Goal: Check status: Check status

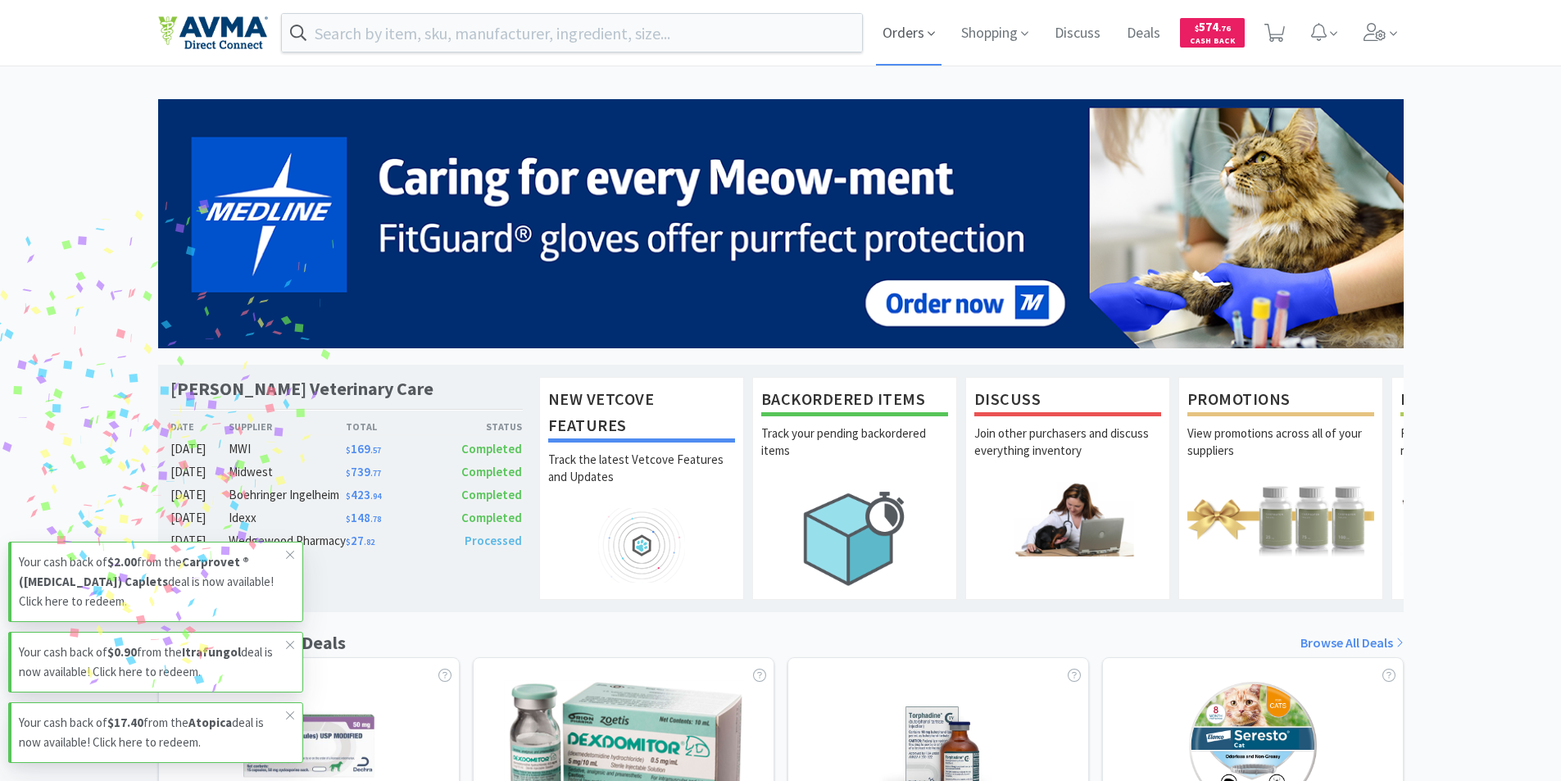
click at [910, 38] on span "Orders" at bounding box center [909, 33] width 66 height 66
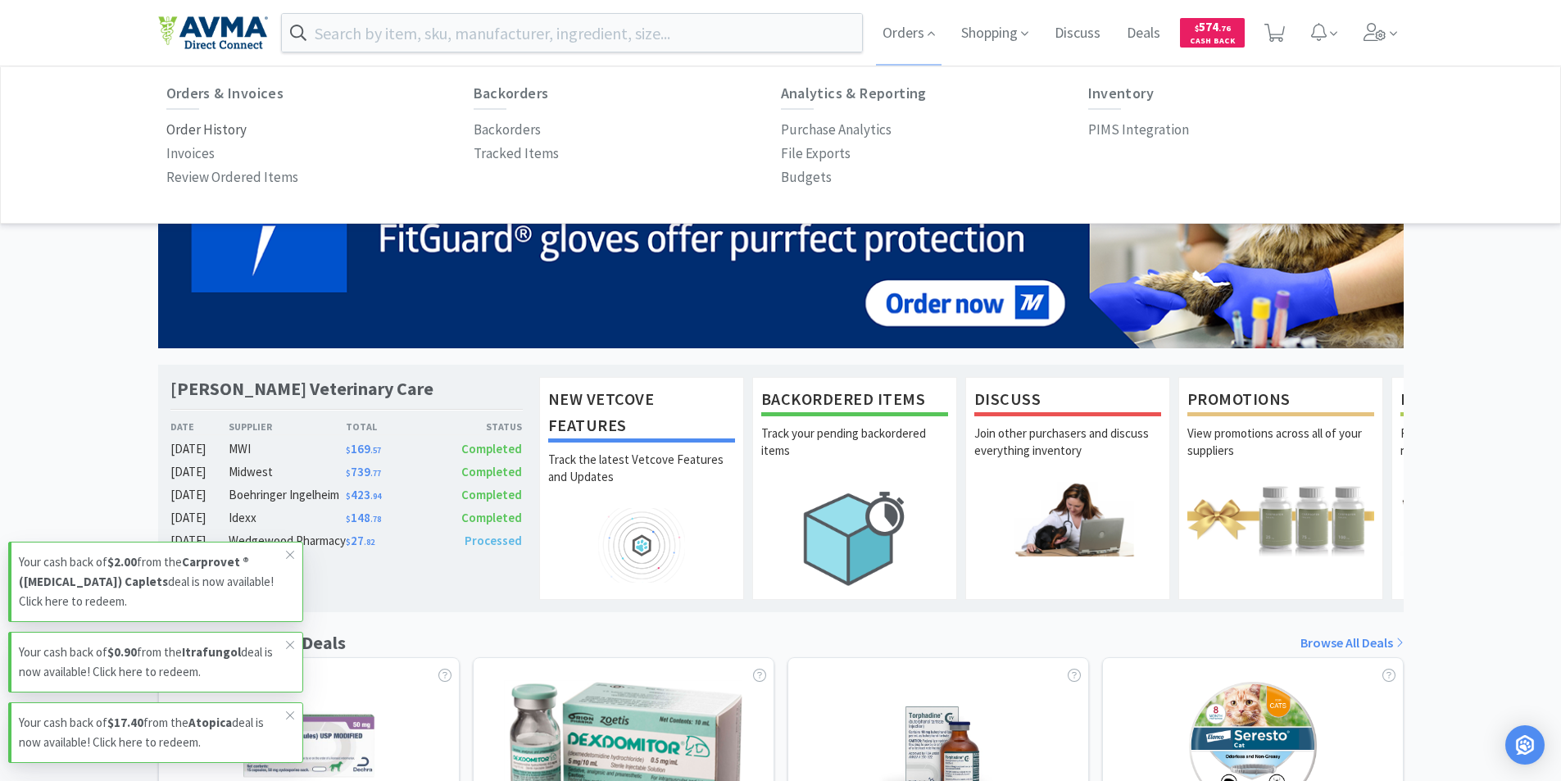
drag, startPoint x: 200, startPoint y: 130, endPoint x: 221, endPoint y: 135, distance: 21.9
click at [201, 130] on p "Order History" at bounding box center [206, 130] width 80 height 22
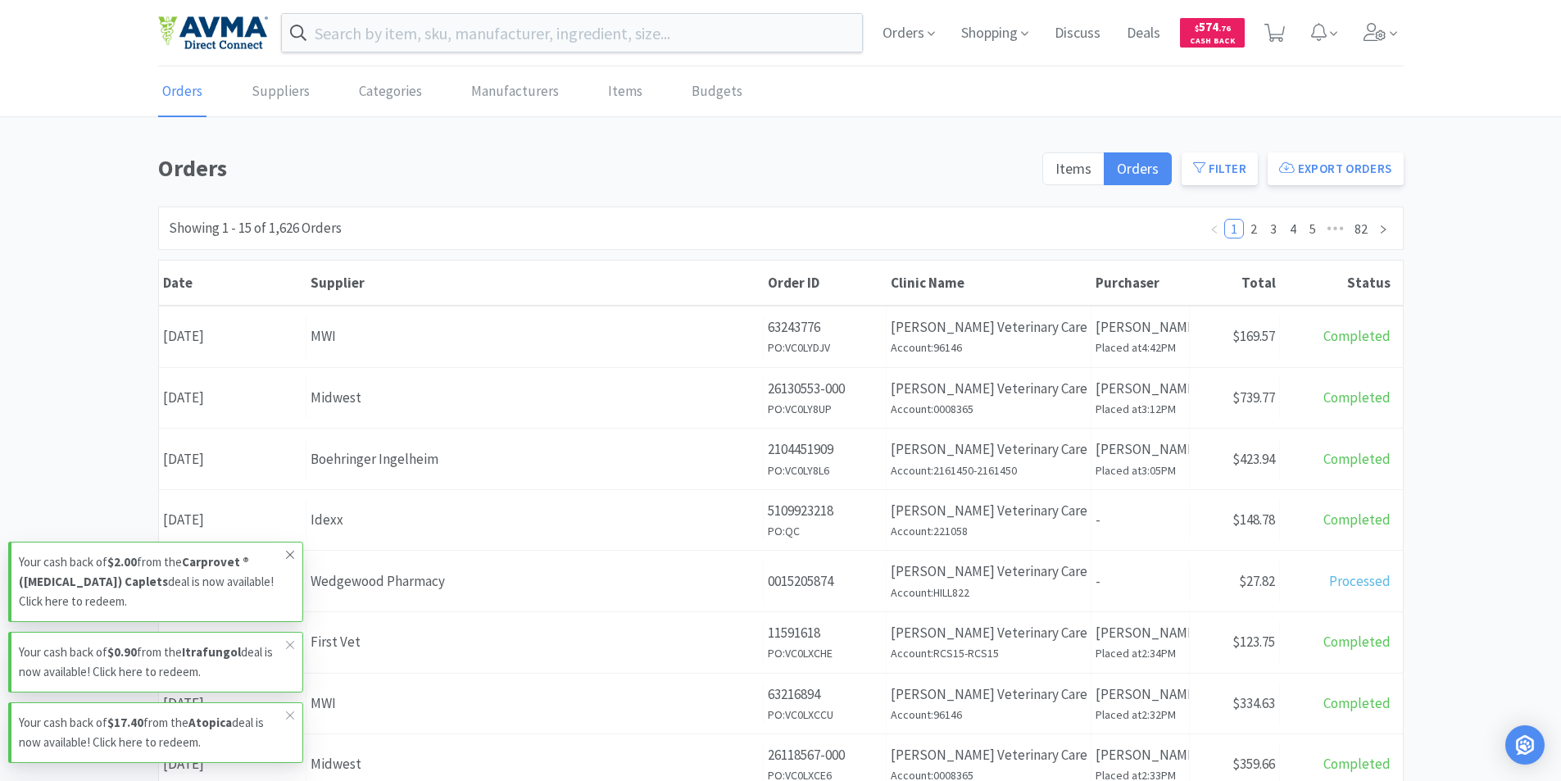
click at [289, 555] on icon at bounding box center [290, 554] width 10 height 13
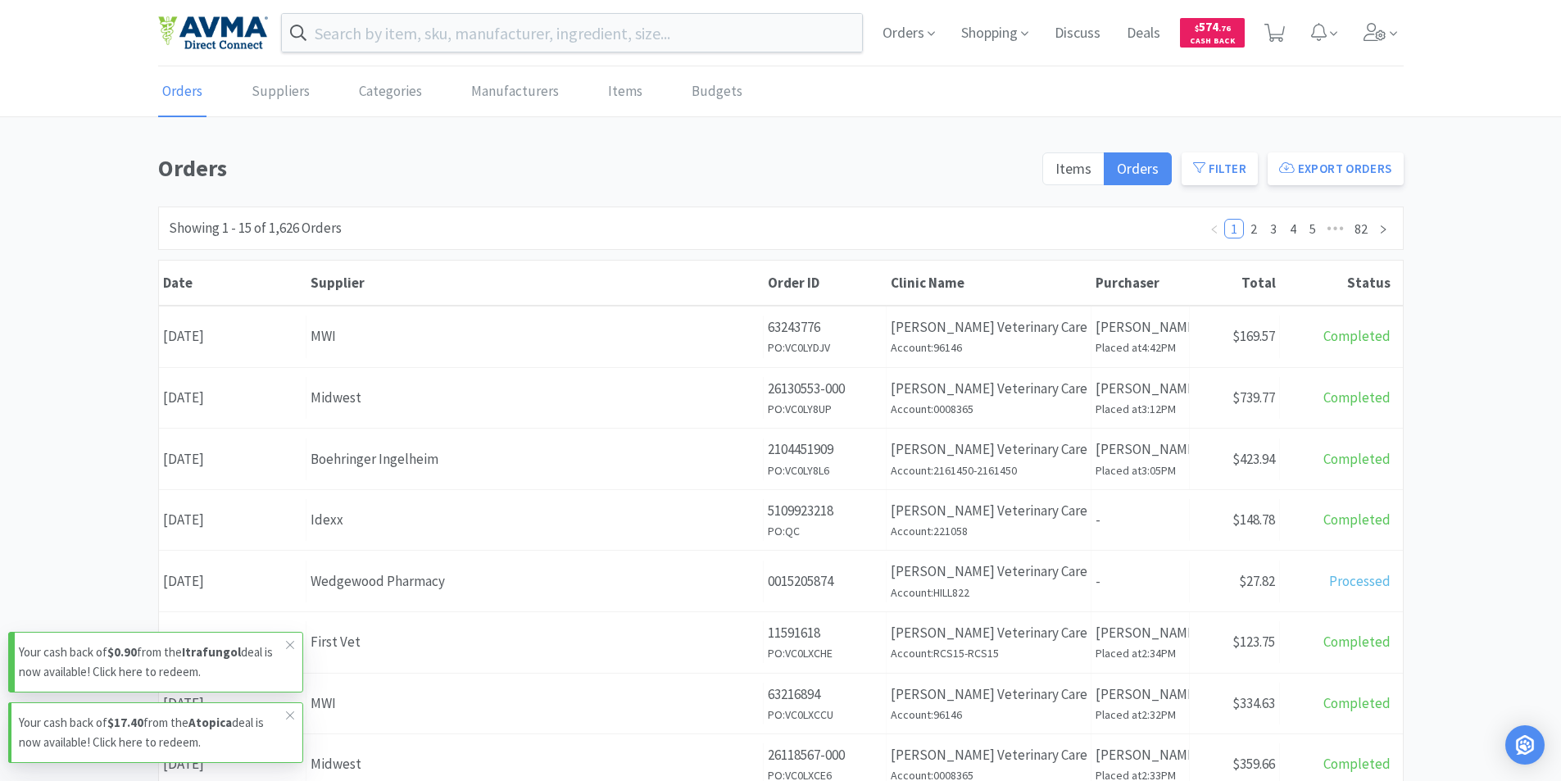
drag, startPoint x: 290, startPoint y: 647, endPoint x: 290, endPoint y: 662, distance: 15.6
click at [291, 647] on icon at bounding box center [290, 644] width 10 height 13
click at [288, 715] on icon at bounding box center [290, 715] width 10 height 13
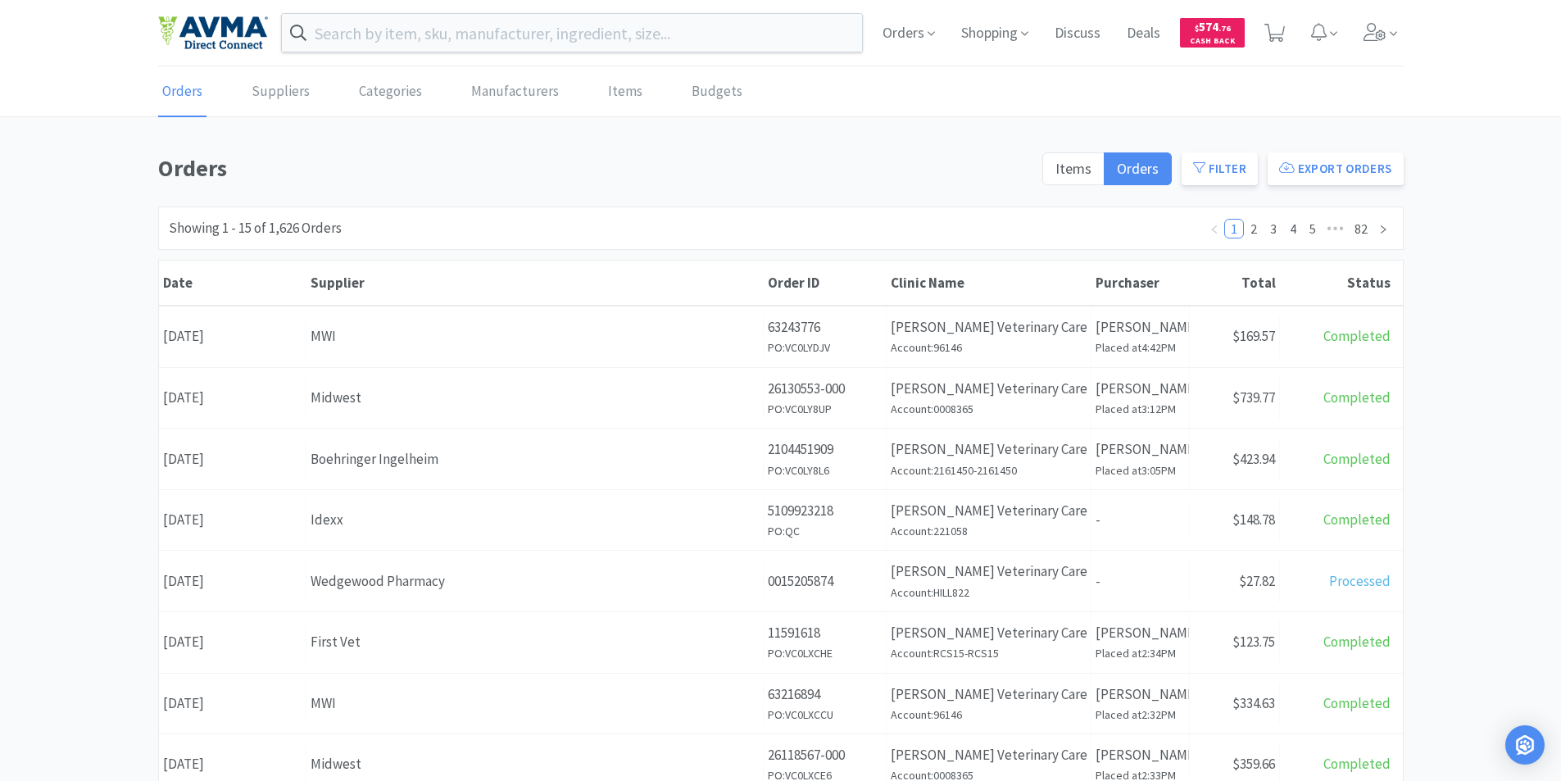
click at [241, 518] on div "Date [DATE]" at bounding box center [233, 520] width 148 height 42
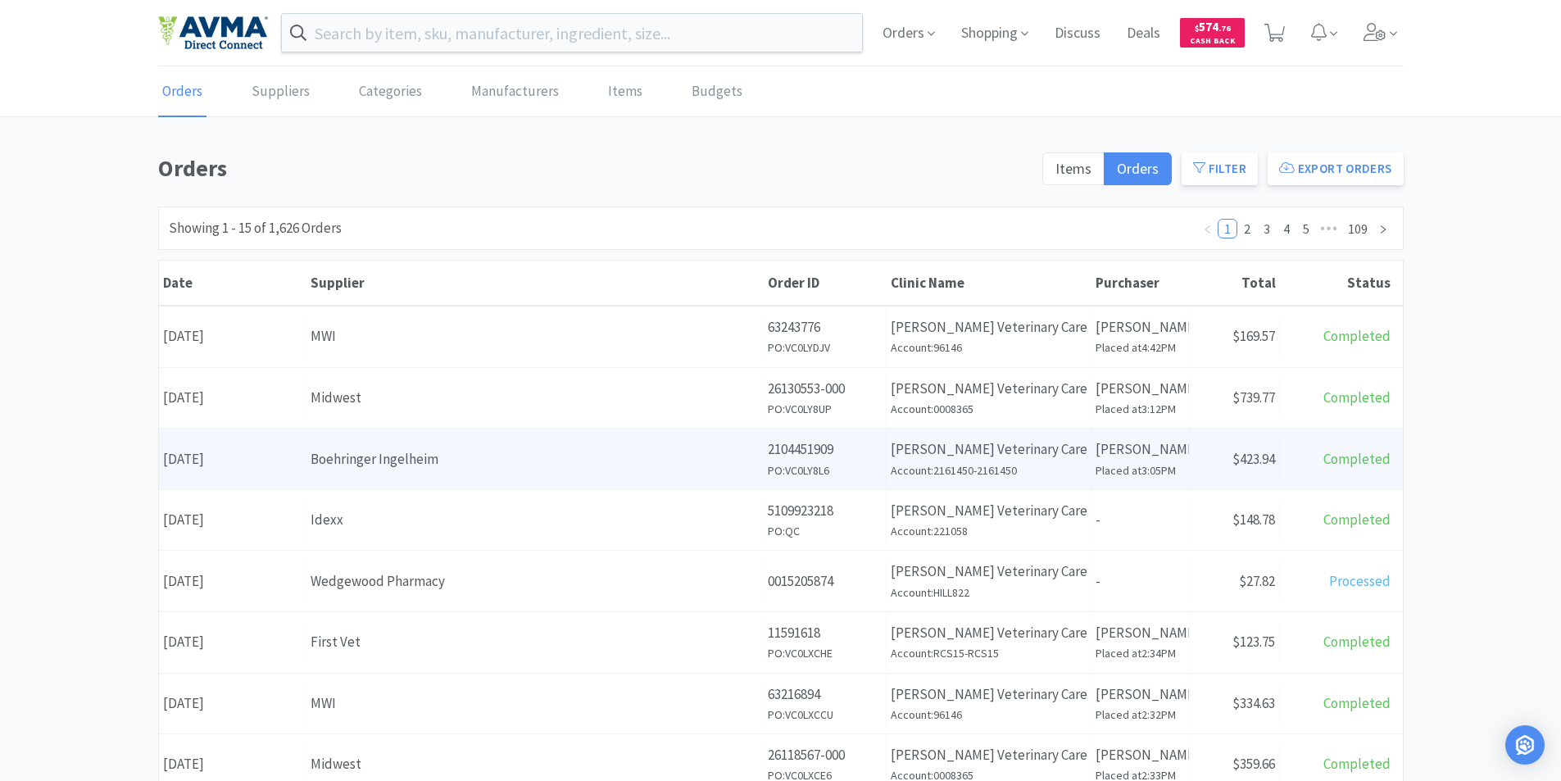
click at [234, 457] on div "Date [DATE]" at bounding box center [233, 459] width 148 height 42
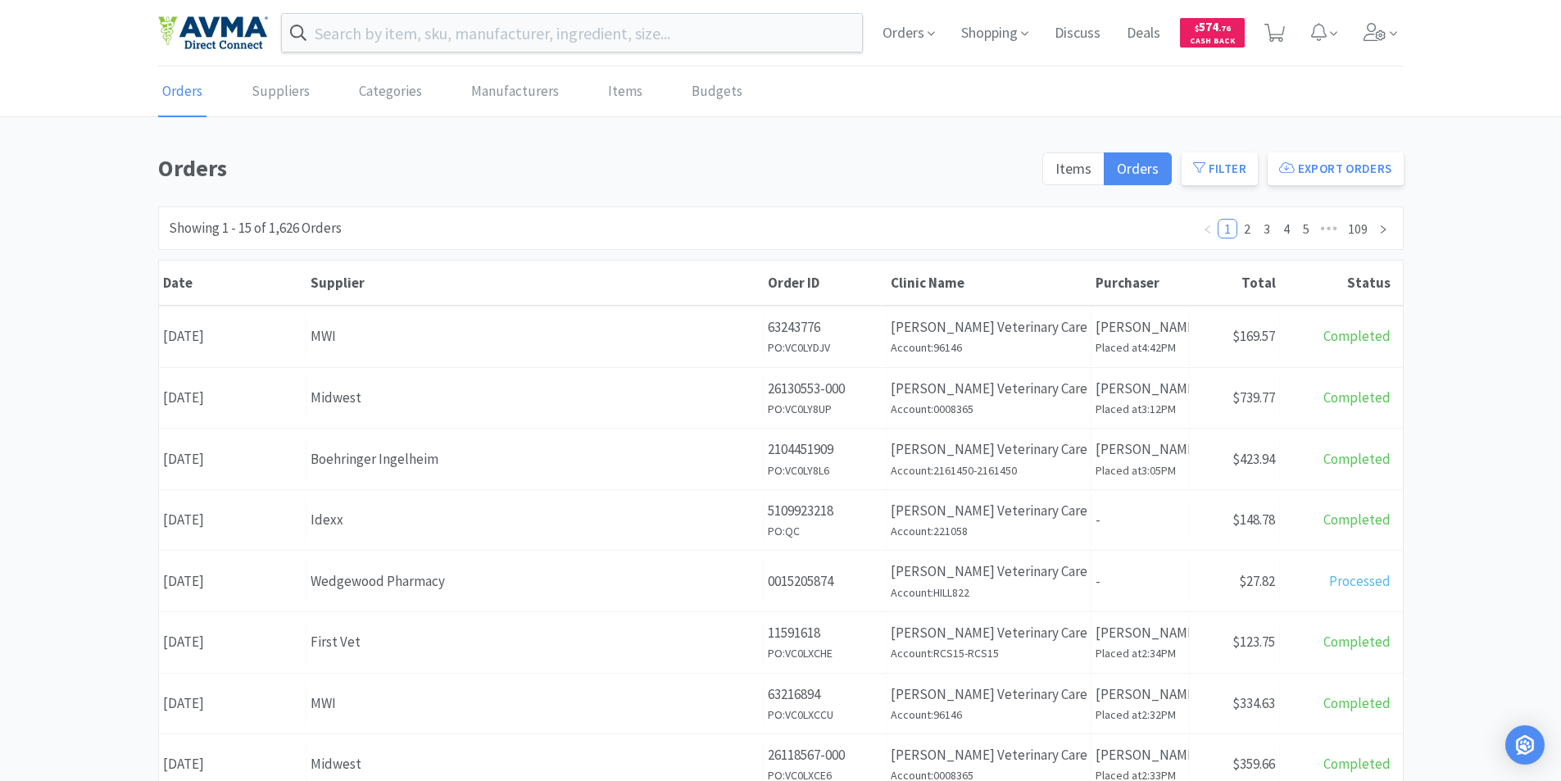
click at [238, 390] on div "Date [DATE]" at bounding box center [233, 398] width 148 height 42
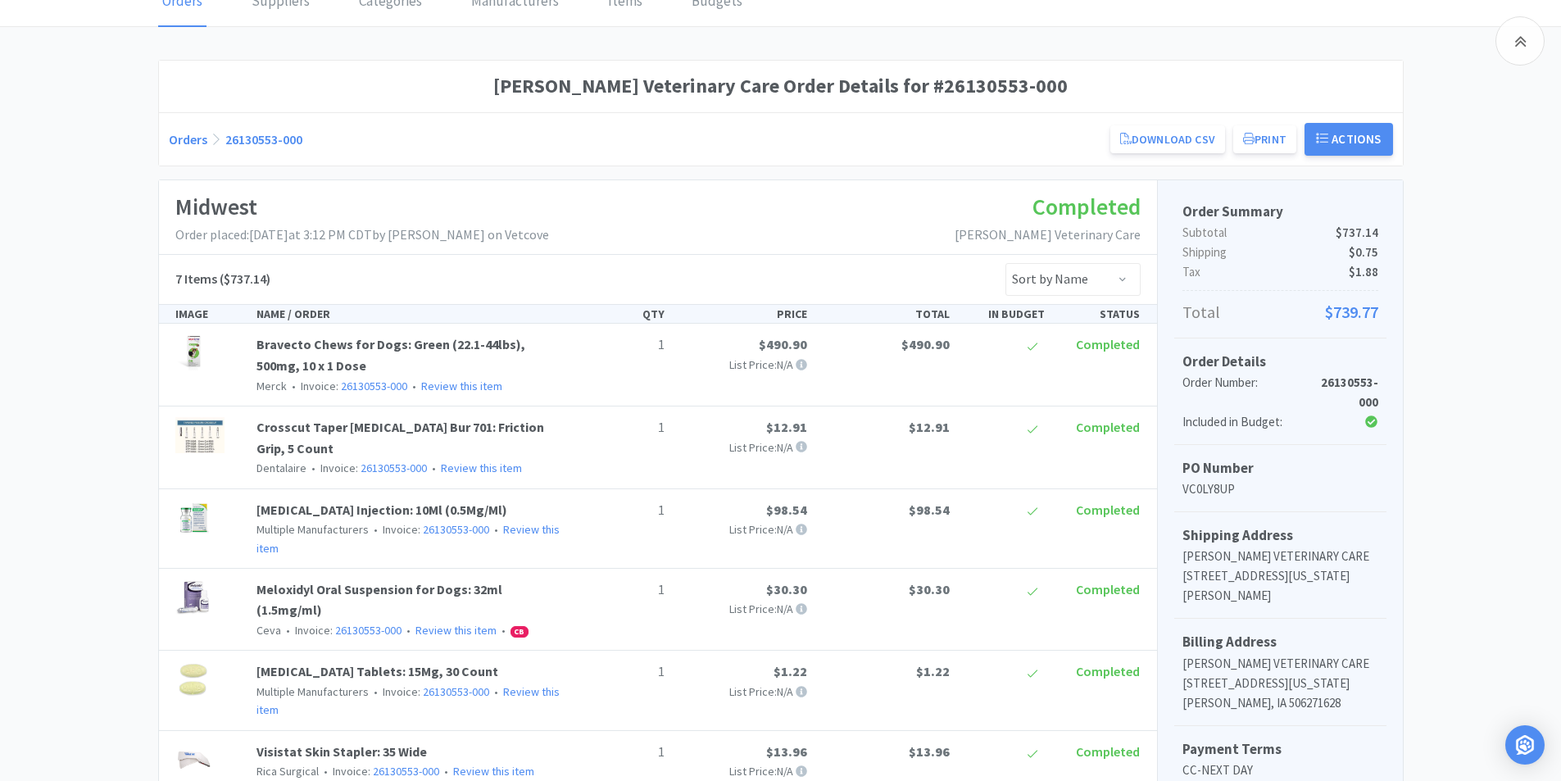
scroll to position [82, 0]
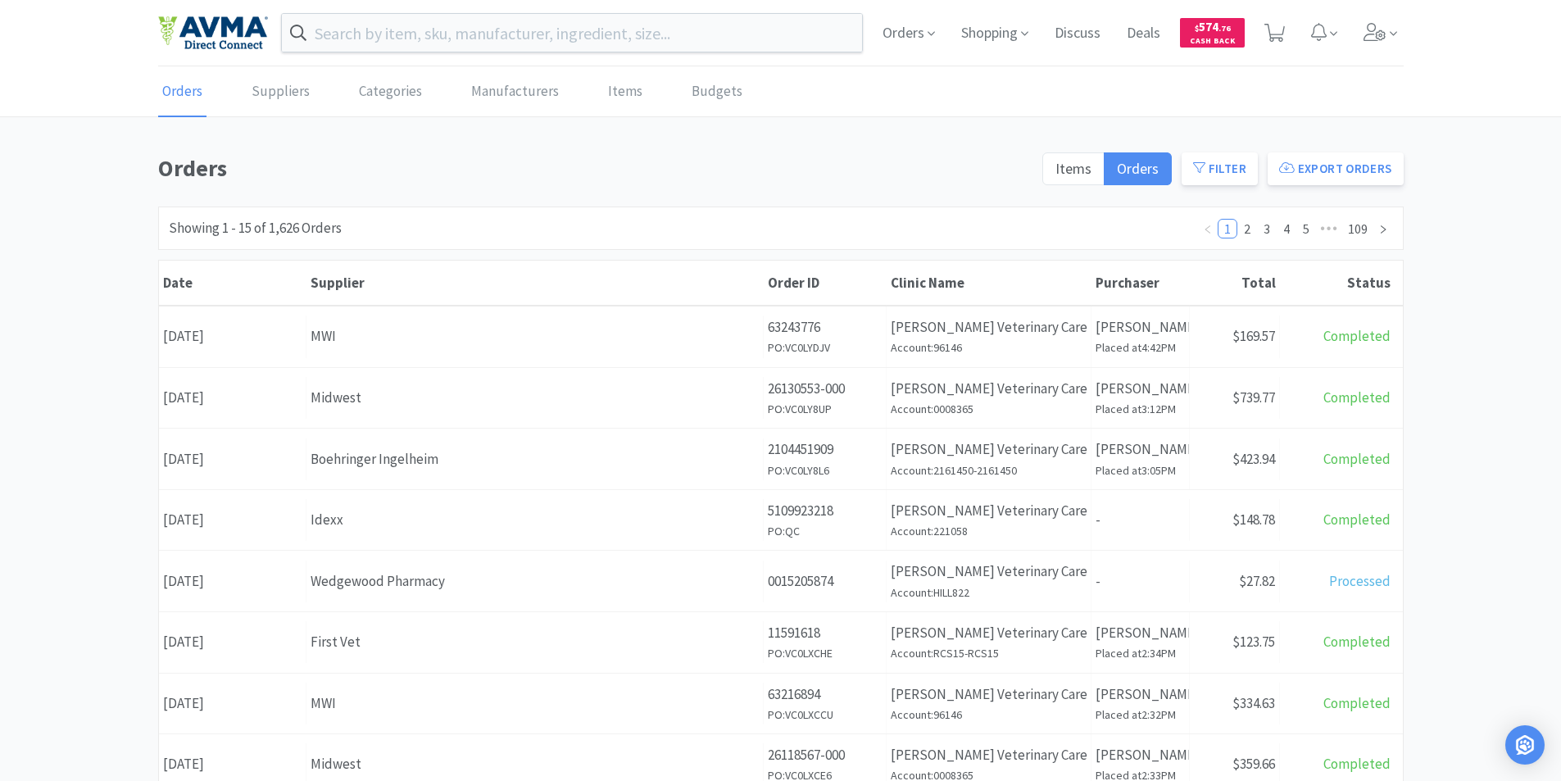
click at [228, 330] on div "Date [DATE]" at bounding box center [233, 337] width 148 height 42
